Goal: Transaction & Acquisition: Purchase product/service

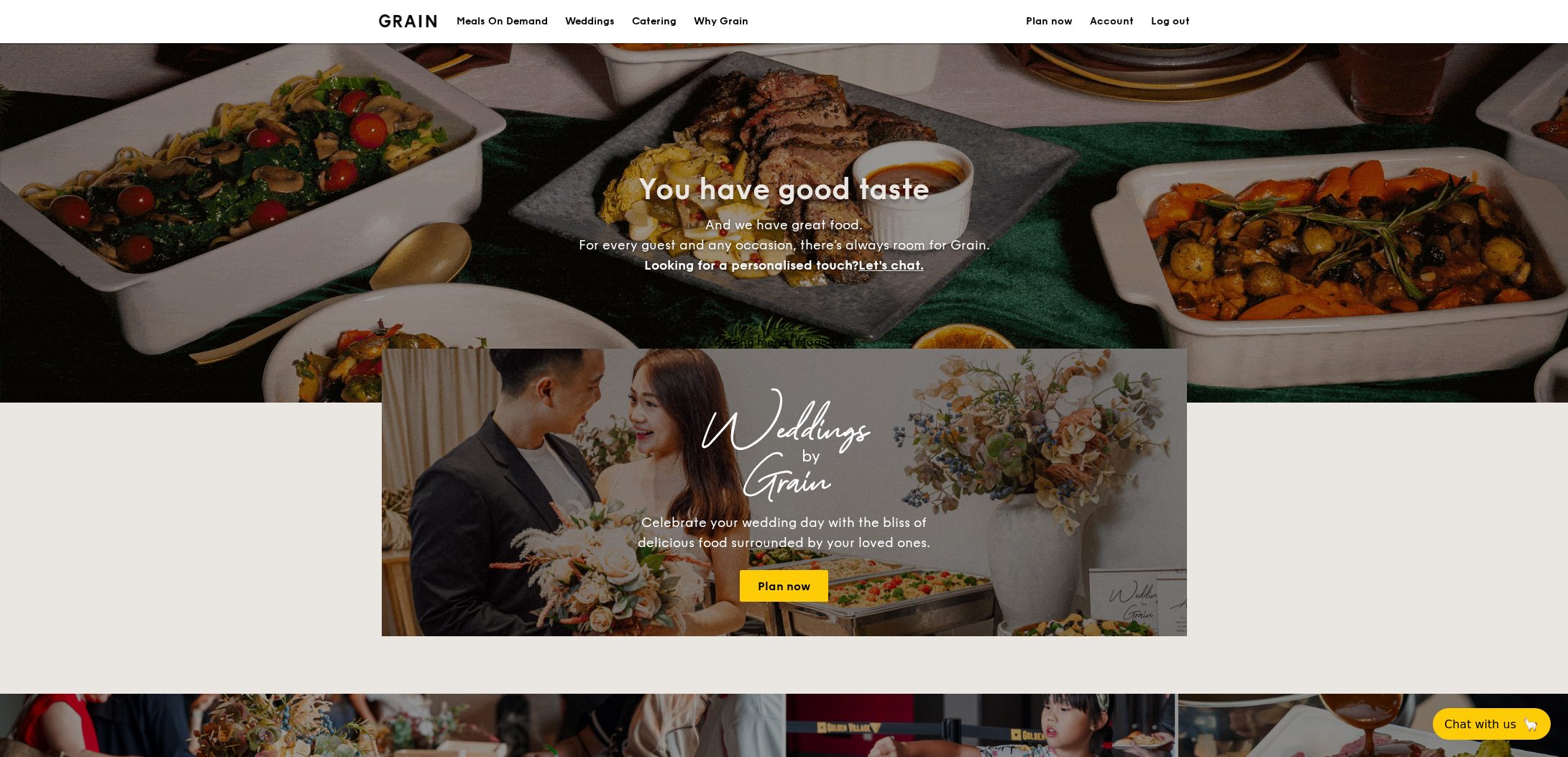
select select
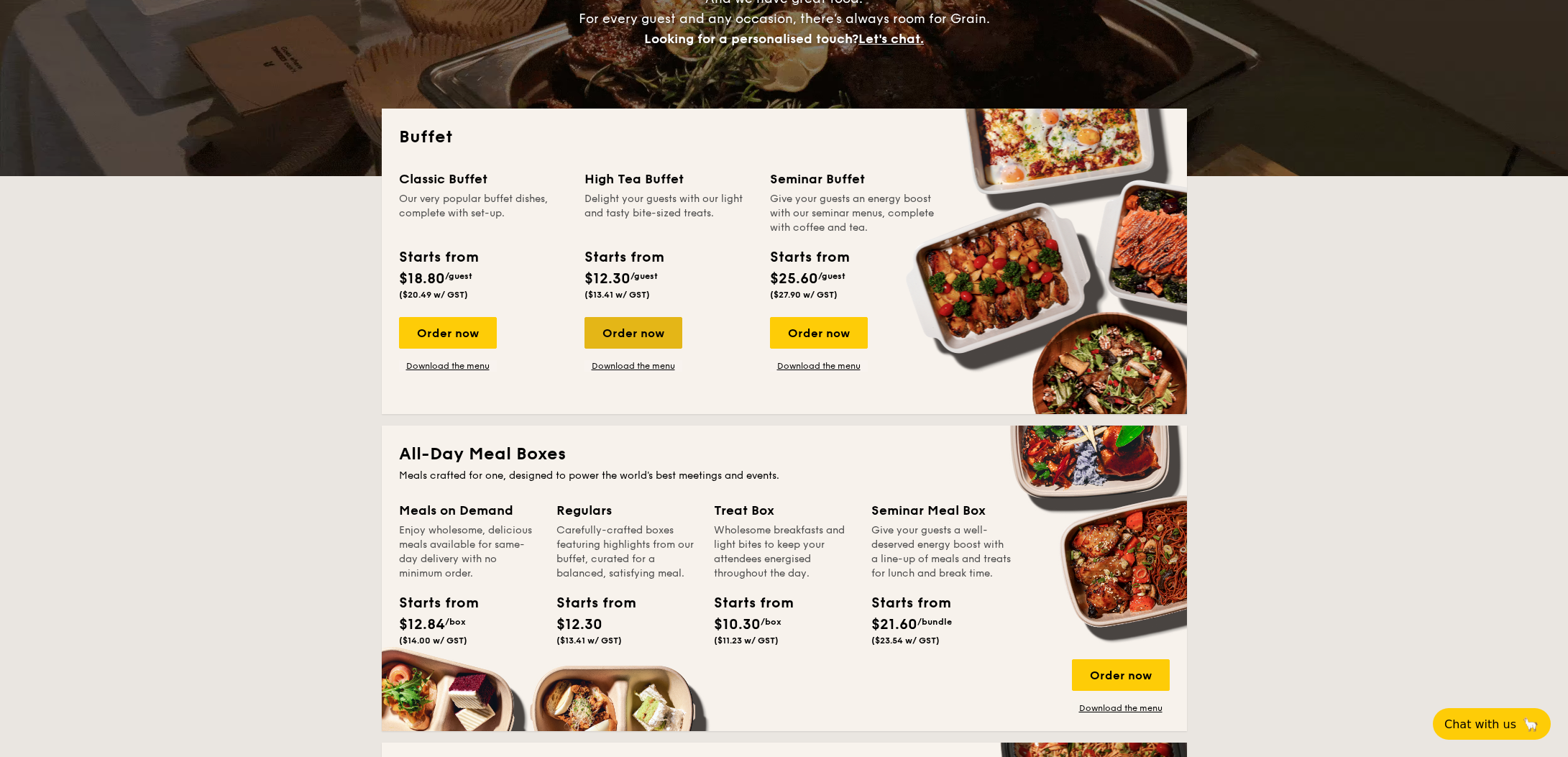
scroll to position [279, 0]
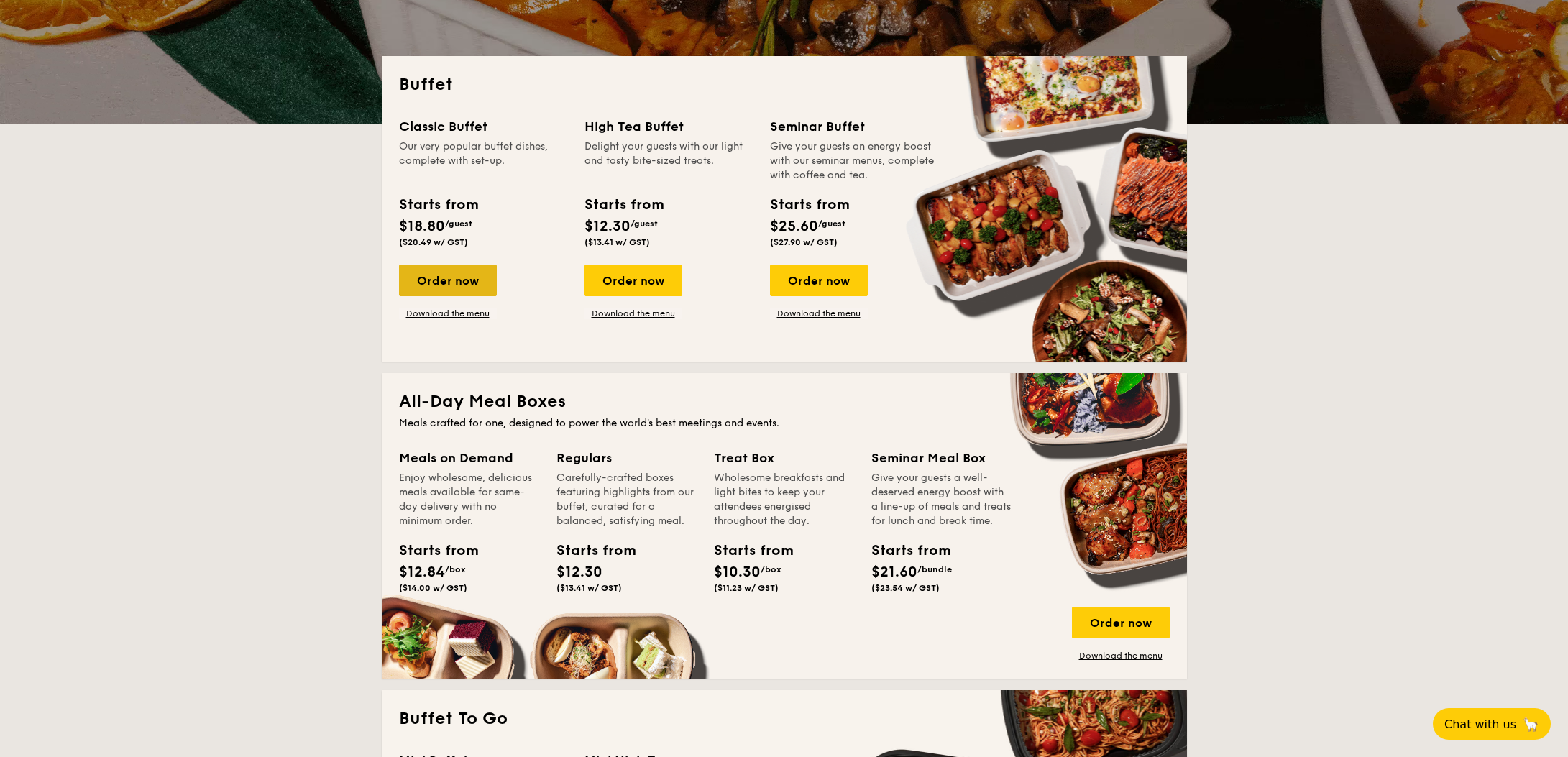
click at [469, 281] on div "Order now" at bounding box center [448, 280] width 98 height 32
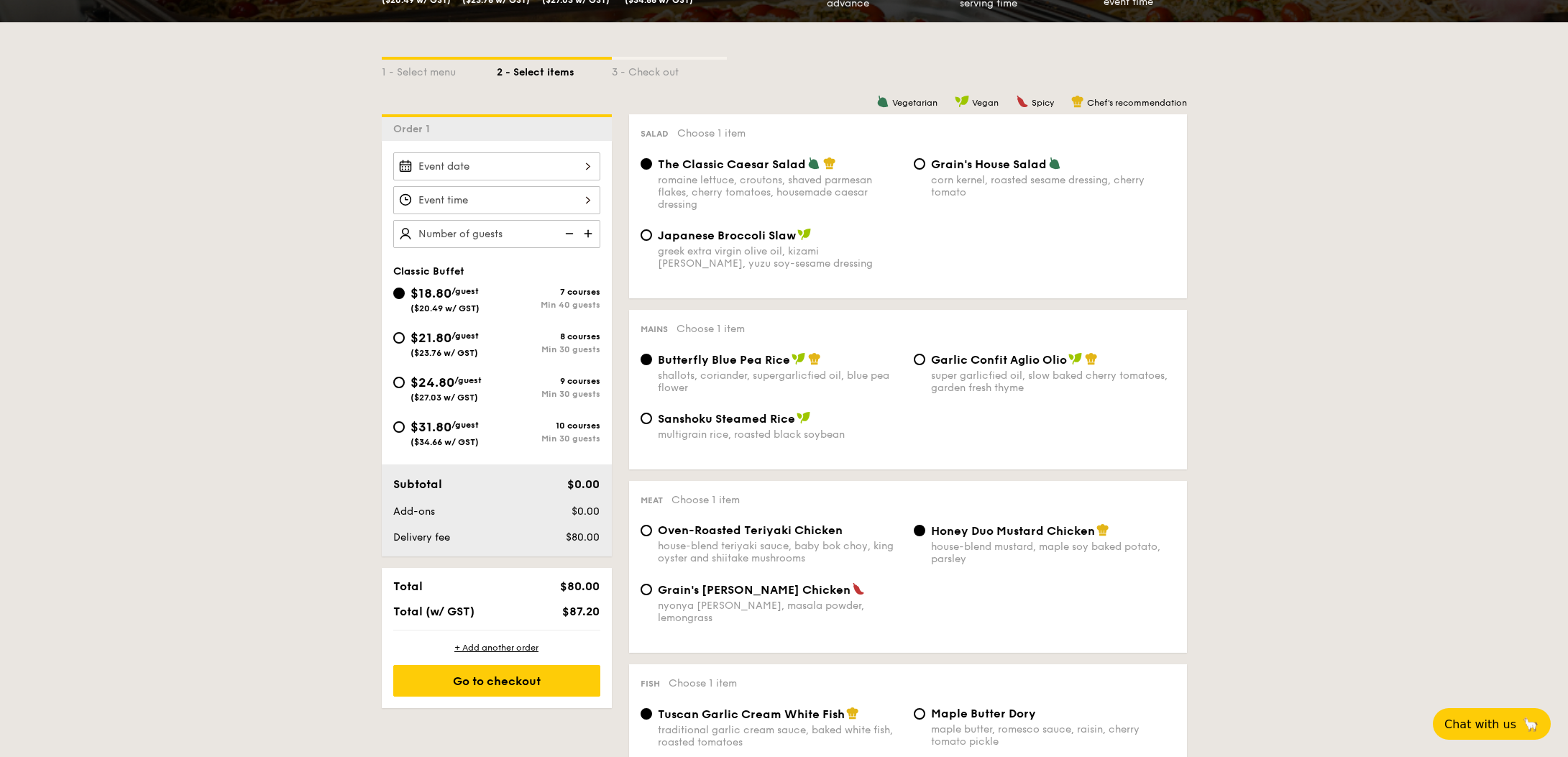
scroll to position [289, 0]
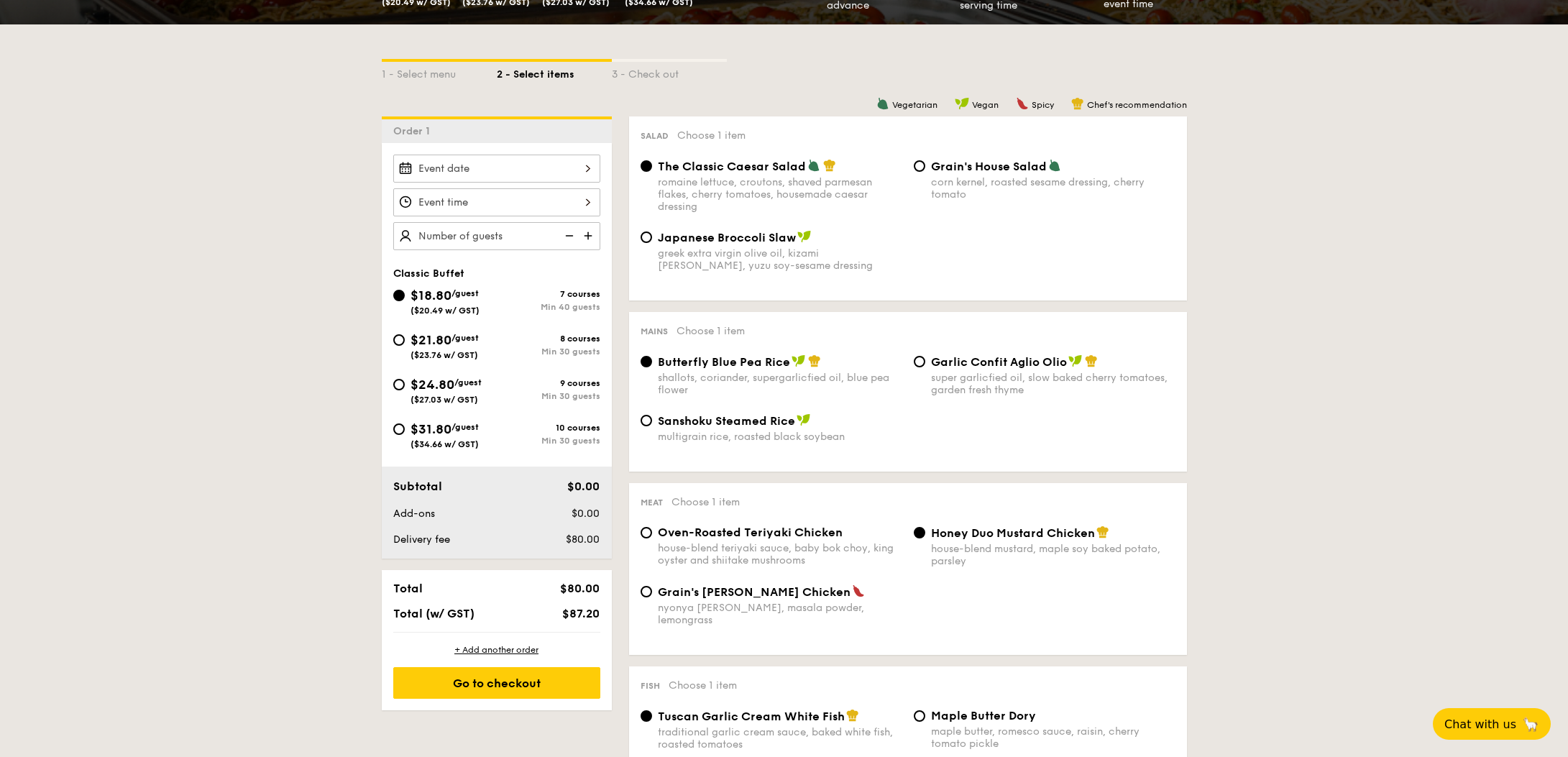
click at [499, 175] on div at bounding box center [496, 169] width 207 height 28
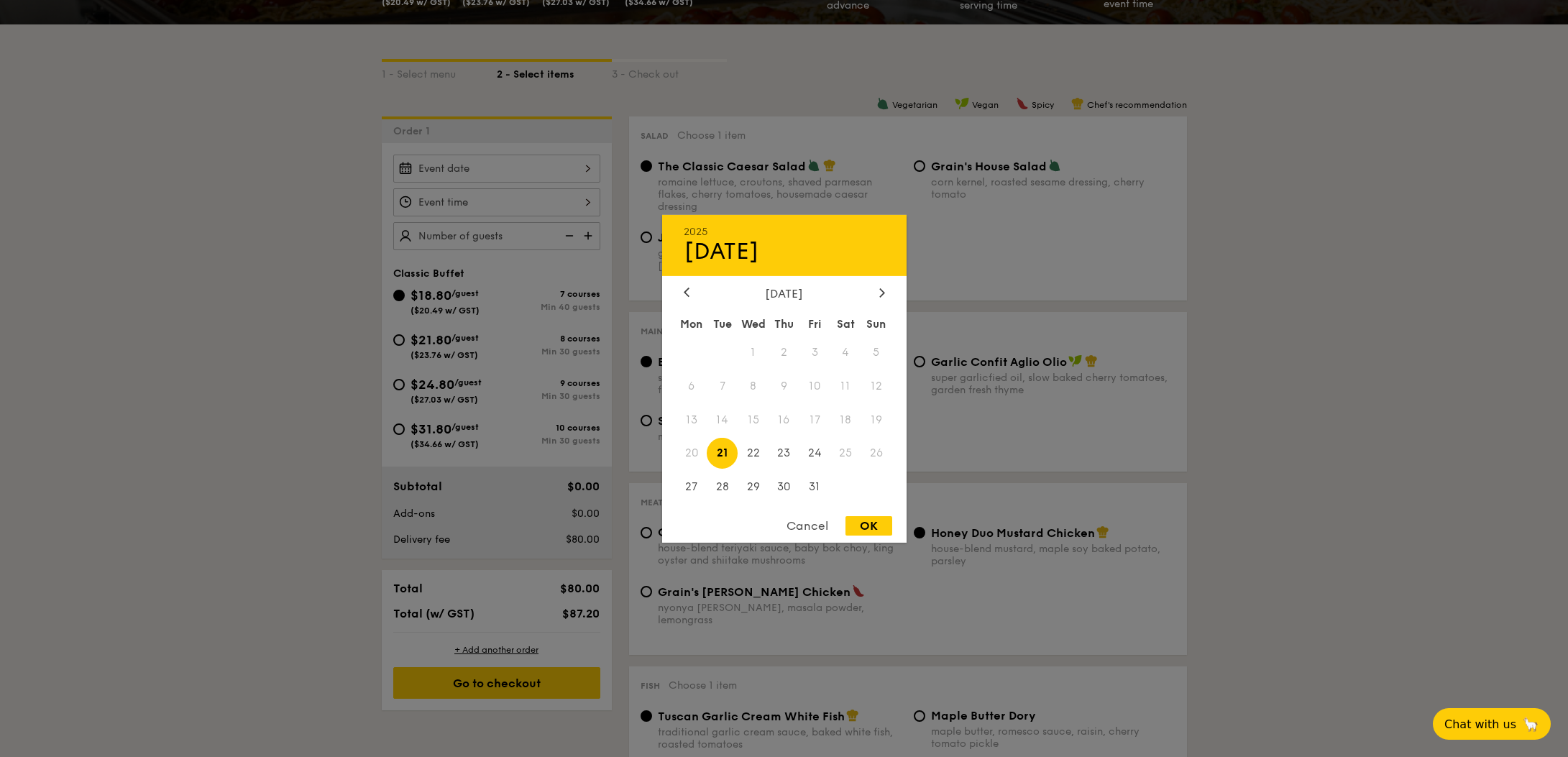
click at [871, 521] on div "OK" at bounding box center [869, 526] width 47 height 19
type input "[DATE]"
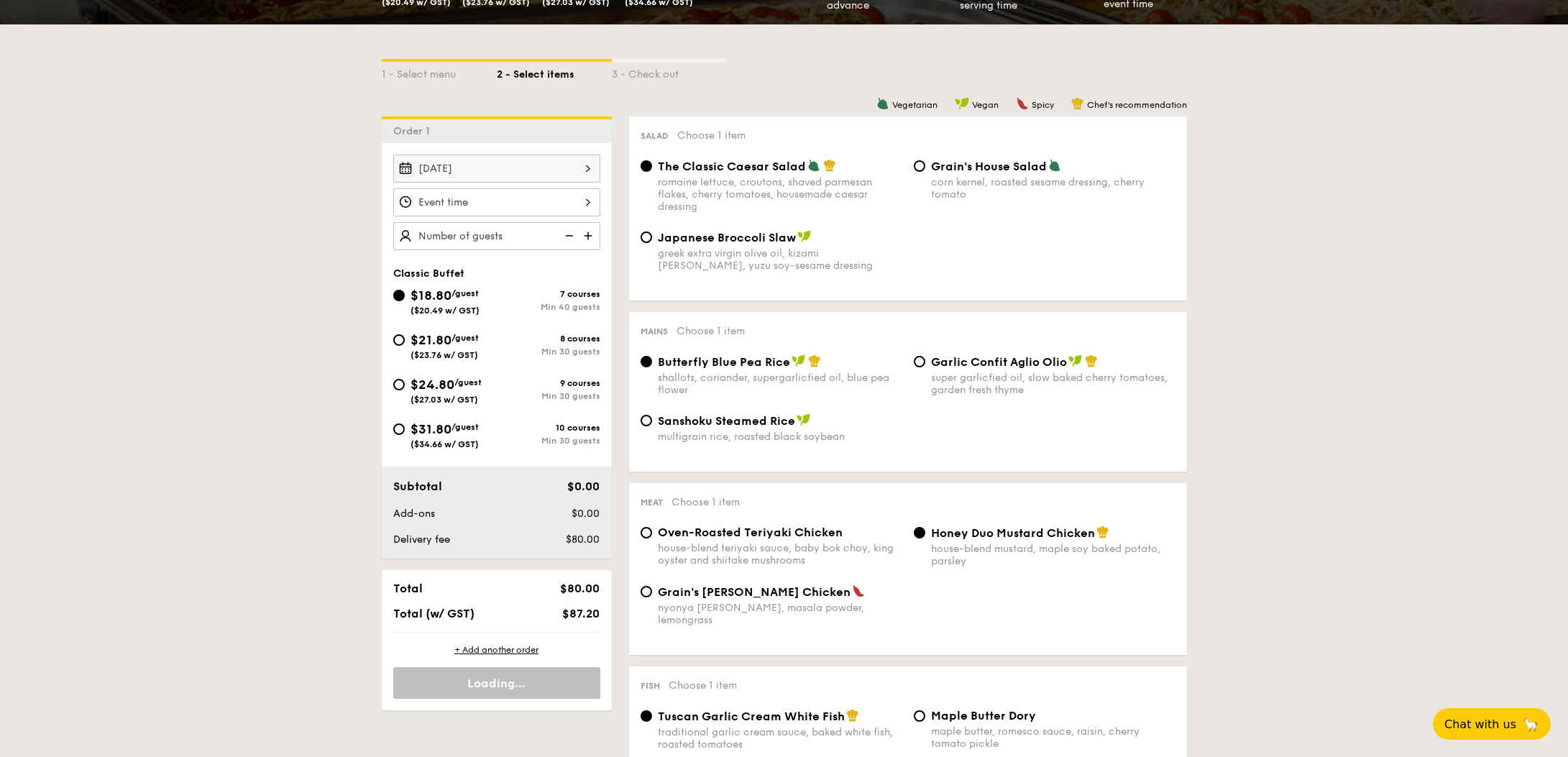
click at [473, 194] on div at bounding box center [496, 202] width 207 height 28
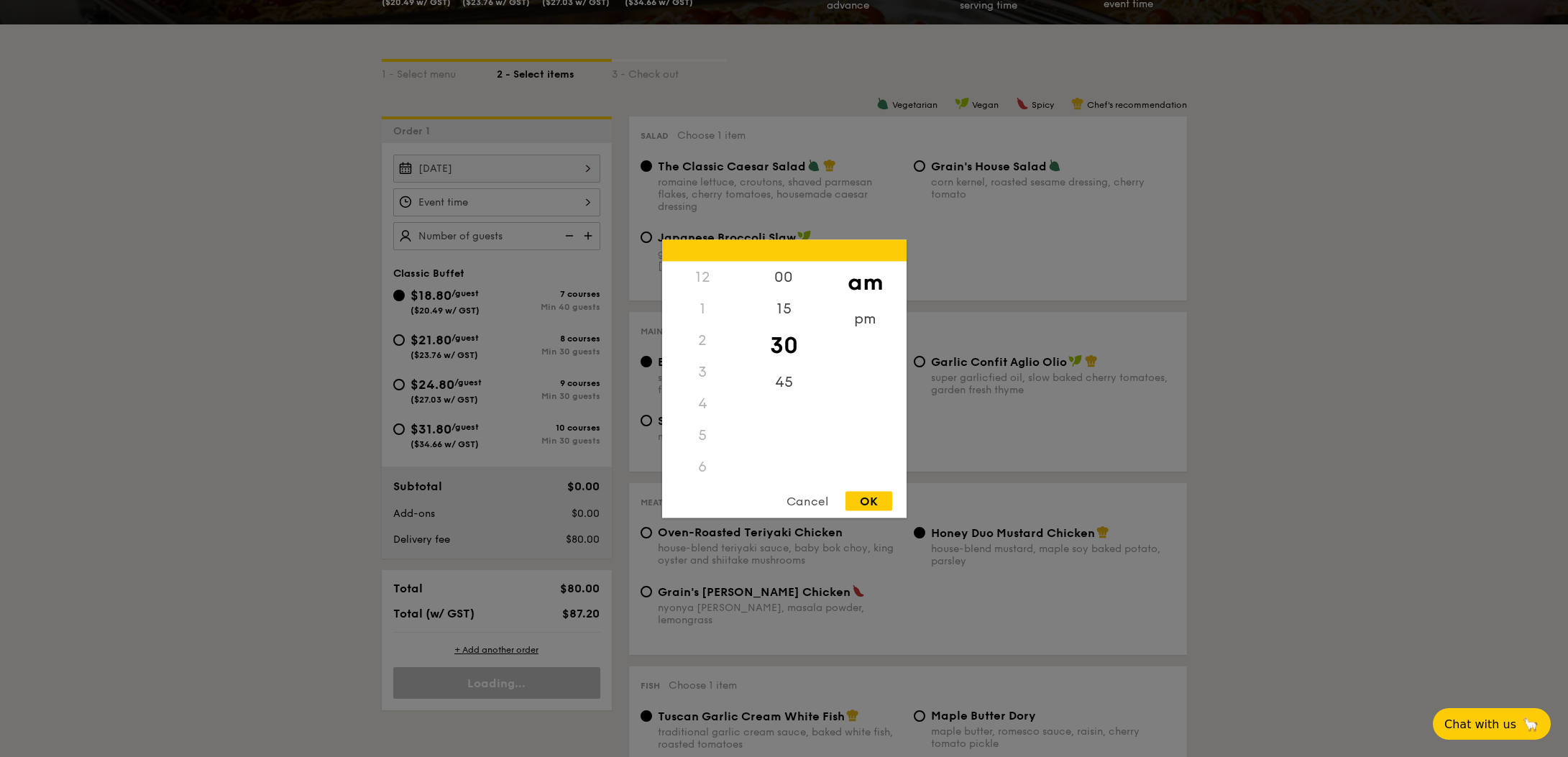
scroll to position [170, 0]
click at [874, 494] on div "OK" at bounding box center [869, 501] width 47 height 19
type input "11:30AM"
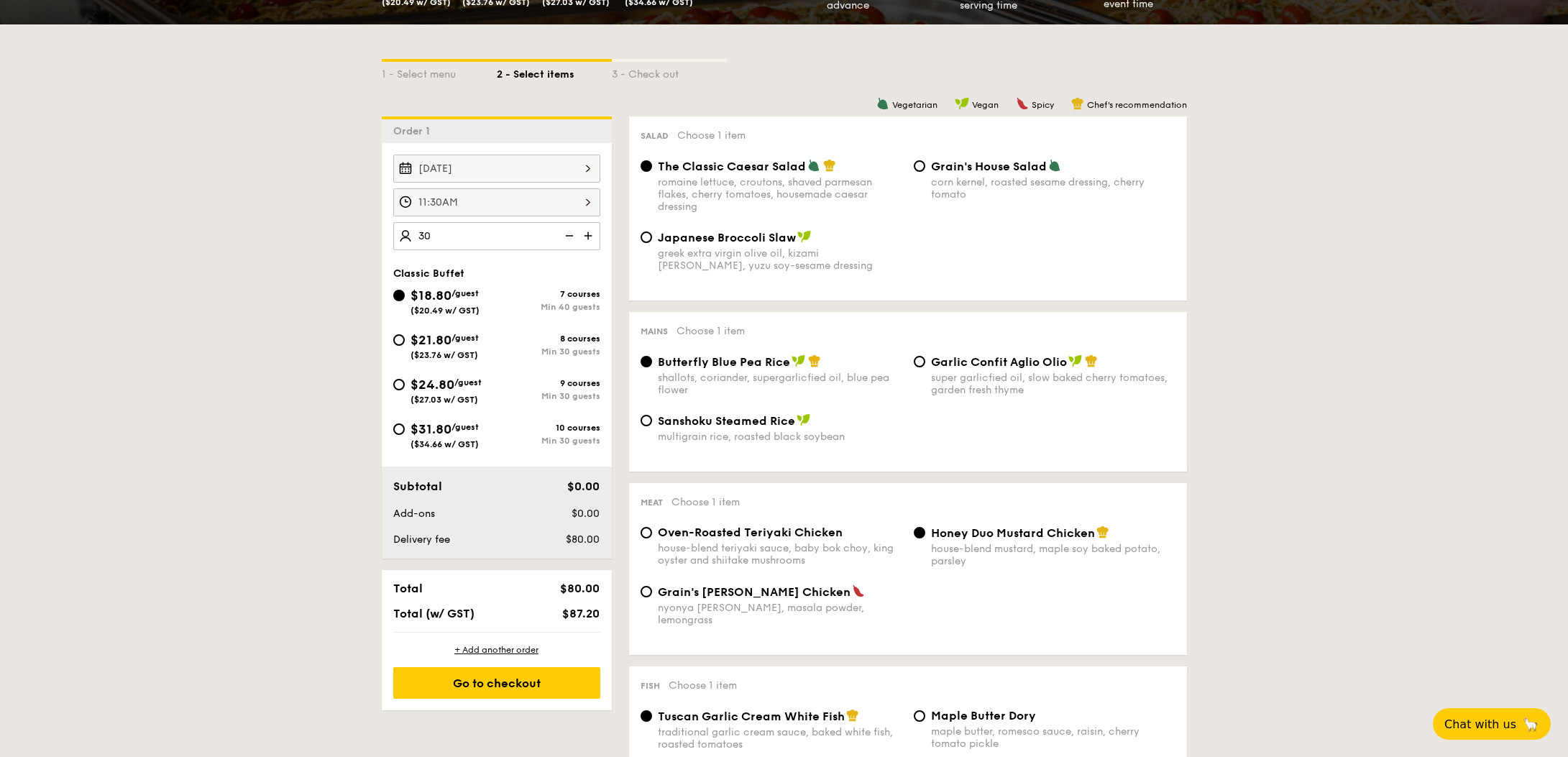
type input "3"
type input "40 guests"
click at [492, 684] on div "Go to checkout" at bounding box center [496, 683] width 207 height 32
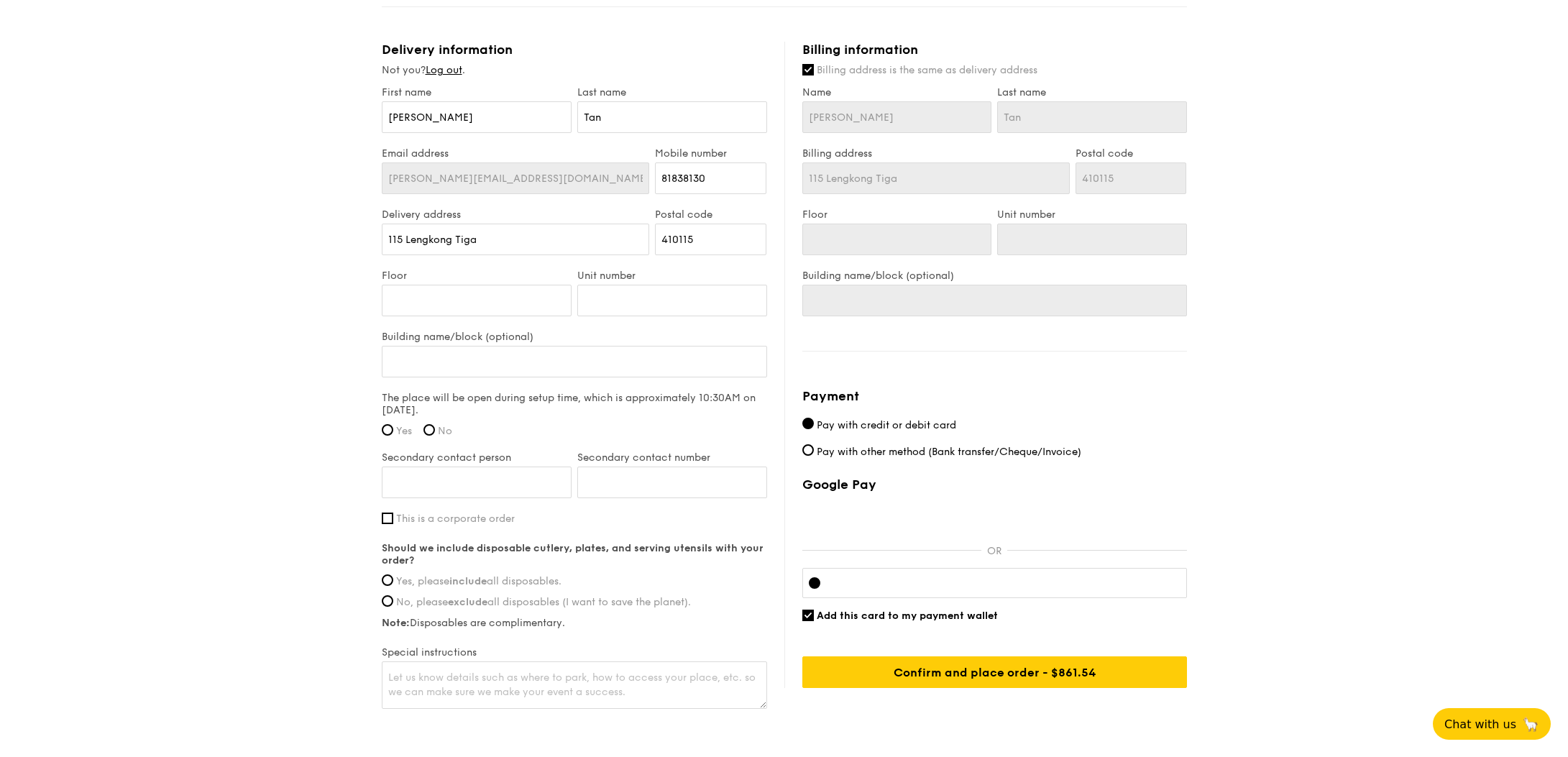
scroll to position [837, 0]
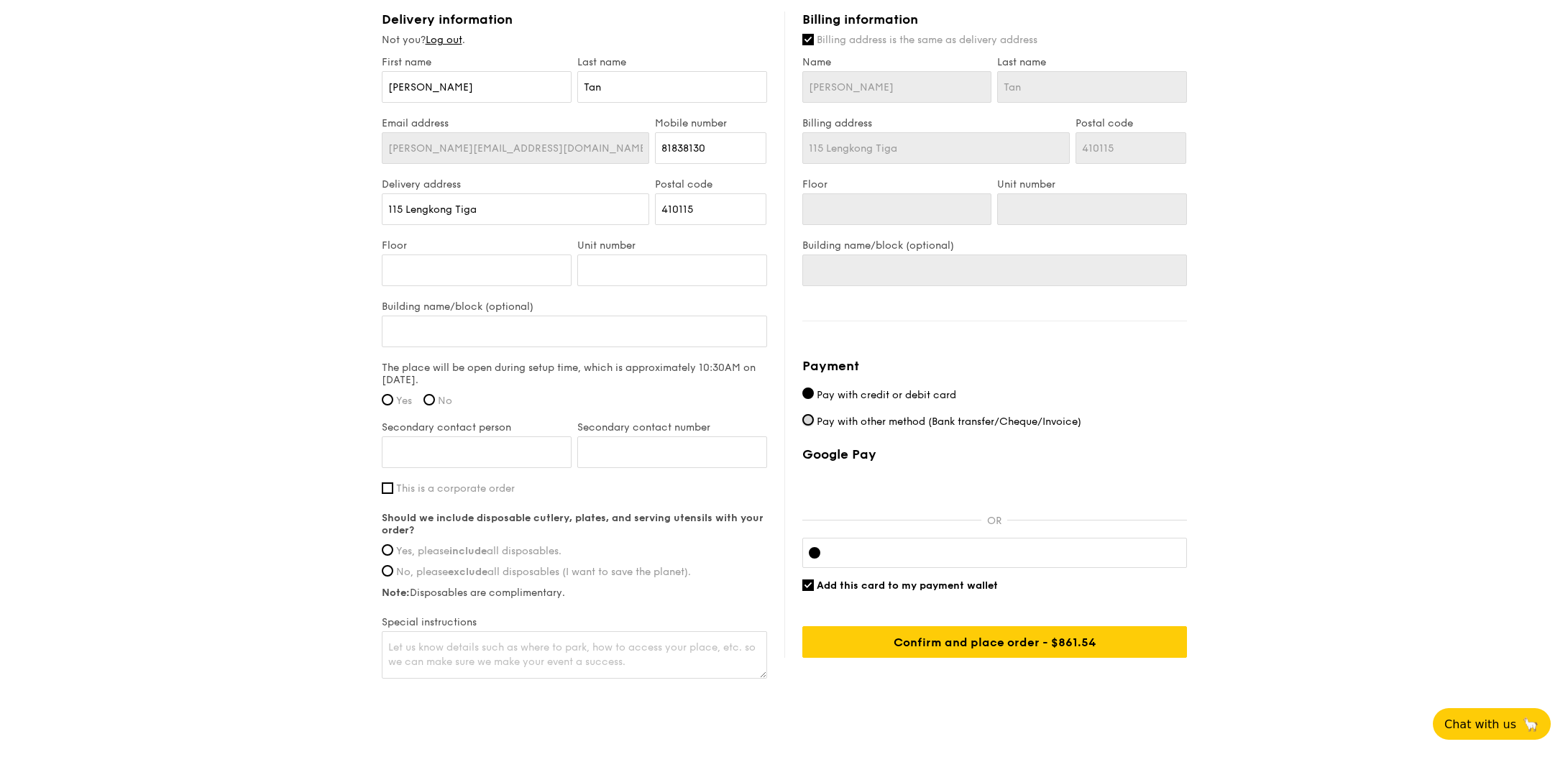
click at [808, 420] on input "Pay with other method (Bank transfer/Cheque/Invoice)" at bounding box center [808, 420] width 12 height 12
radio input "true"
click at [383, 544] on input "Yes, please include all disposables." at bounding box center [387, 550] width 12 height 12
radio input "true"
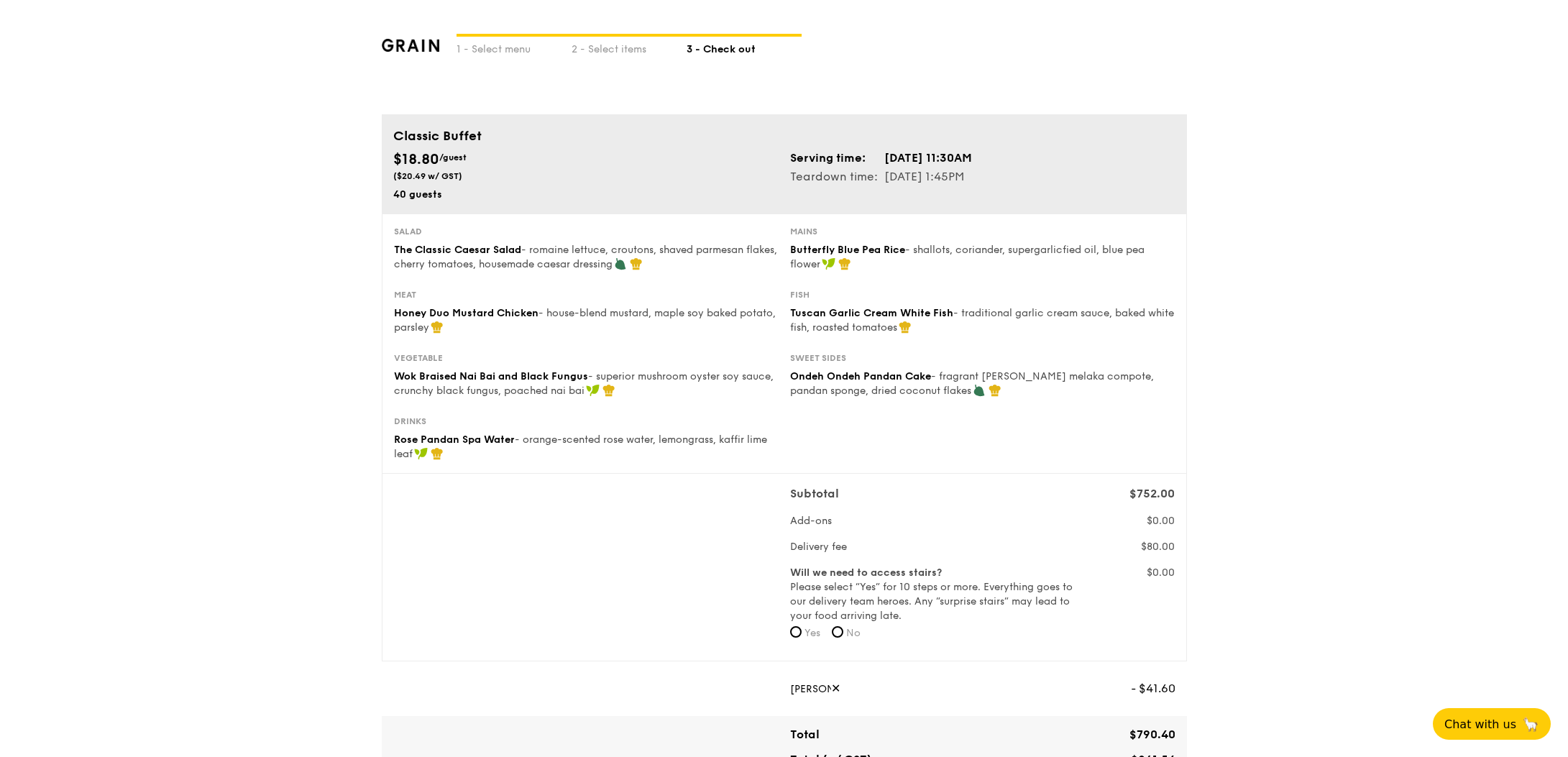
scroll to position [0, 0]
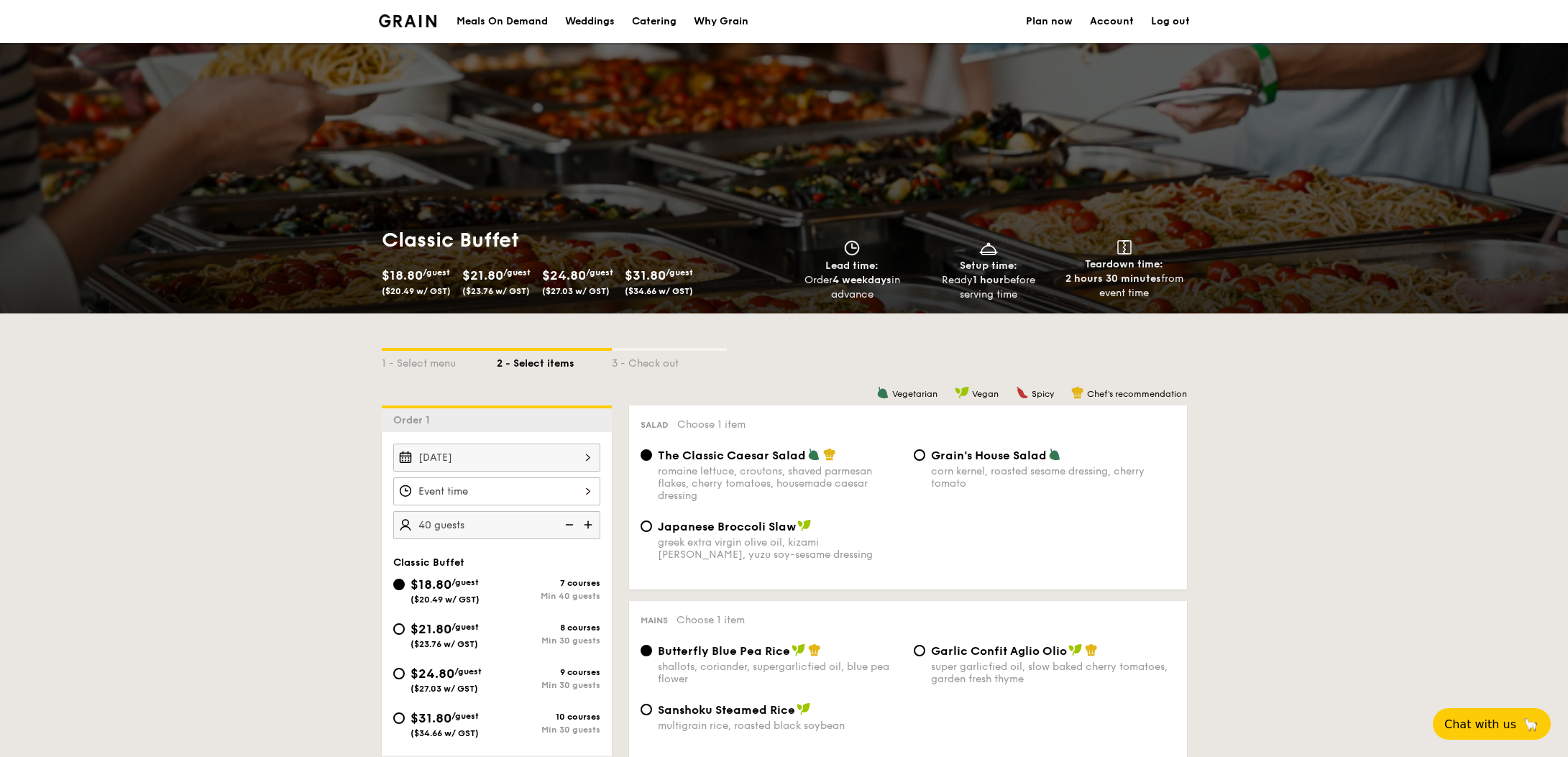
click at [659, 25] on div "Catering" at bounding box center [654, 21] width 44 height 43
select select
